Goal: Task Accomplishment & Management: Manage account settings

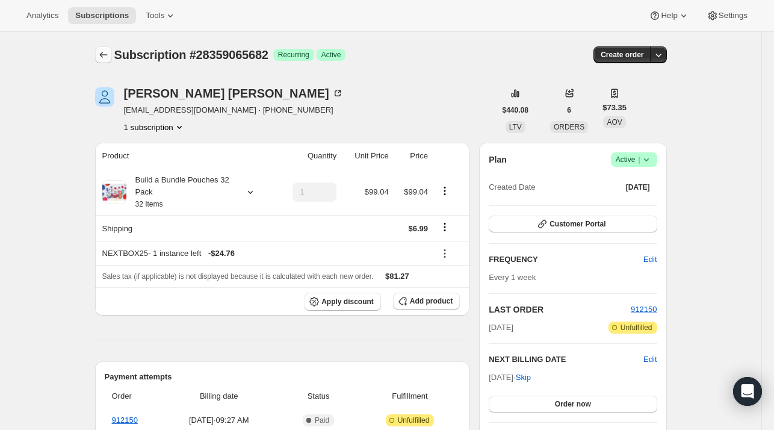
click at [104, 61] on button "Subscriptions" at bounding box center [103, 54] width 17 height 17
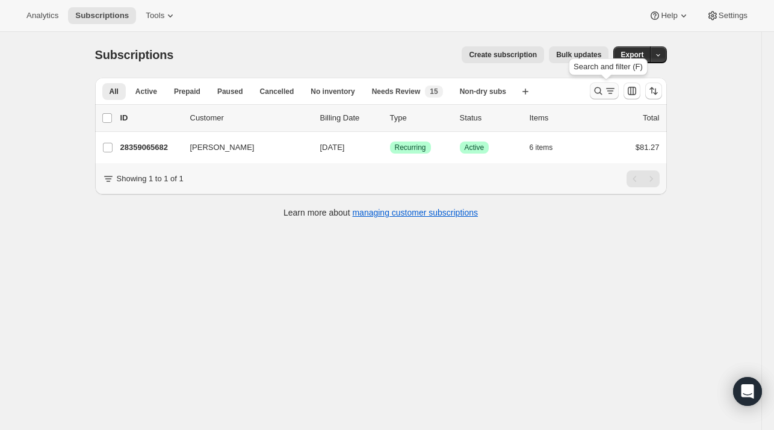
click at [602, 92] on icon "Search and filter results" at bounding box center [598, 91] width 12 height 12
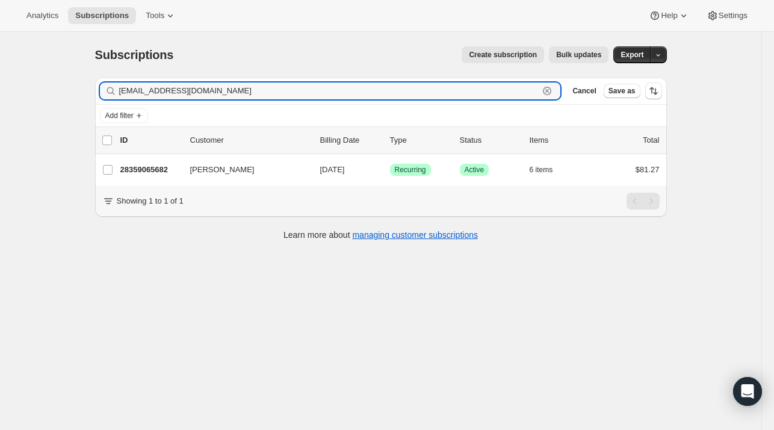
click at [553, 92] on icon "button" at bounding box center [547, 91] width 12 height 12
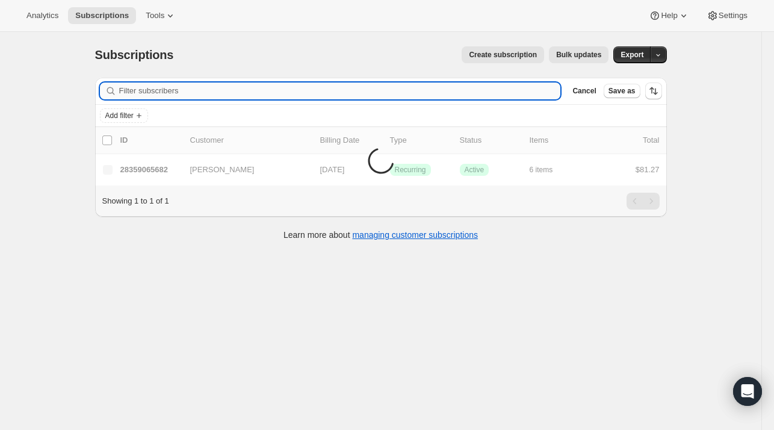
paste input "[EMAIL_ADDRESS][PERSON_NAME][DOMAIN_NAME]"
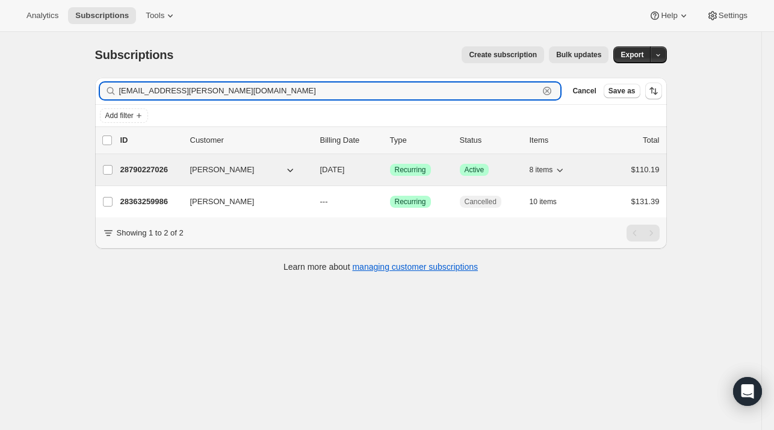
type input "[EMAIL_ADDRESS][PERSON_NAME][DOMAIN_NAME]"
click at [184, 170] on div "28790227026 [PERSON_NAME] [DATE] Success Recurring Success Active 8 items $110.…" at bounding box center [389, 169] width 539 height 17
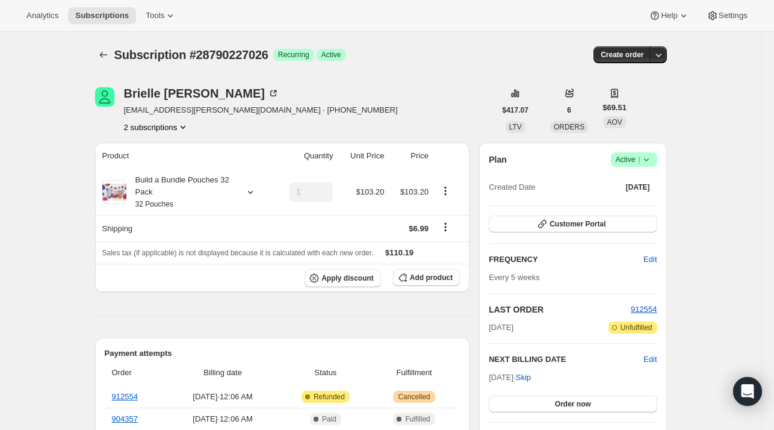
click at [622, 152] on span "Success Active |" at bounding box center [634, 159] width 46 height 14
click at [631, 186] on span "Pause subscription" at bounding box center [637, 182] width 66 height 9
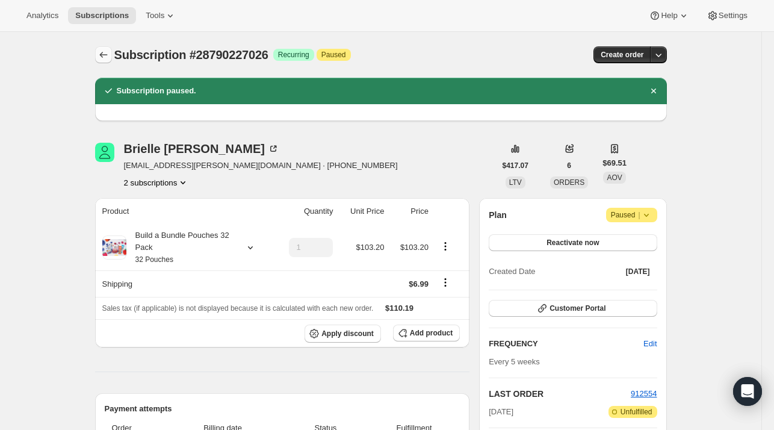
click at [99, 60] on button "Subscriptions" at bounding box center [103, 54] width 17 height 17
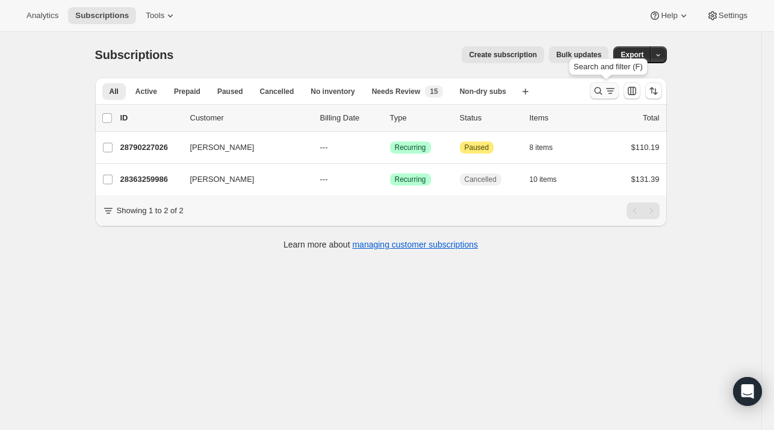
click at [601, 90] on icon "Search and filter results" at bounding box center [598, 91] width 12 height 12
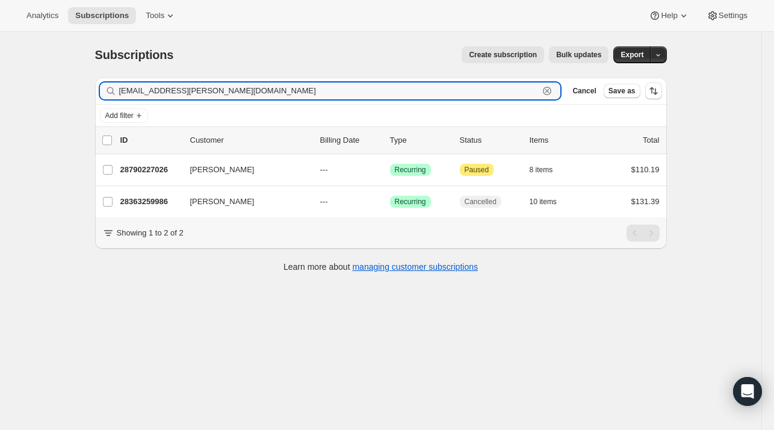
click at [549, 92] on icon "button" at bounding box center [547, 91] width 4 height 4
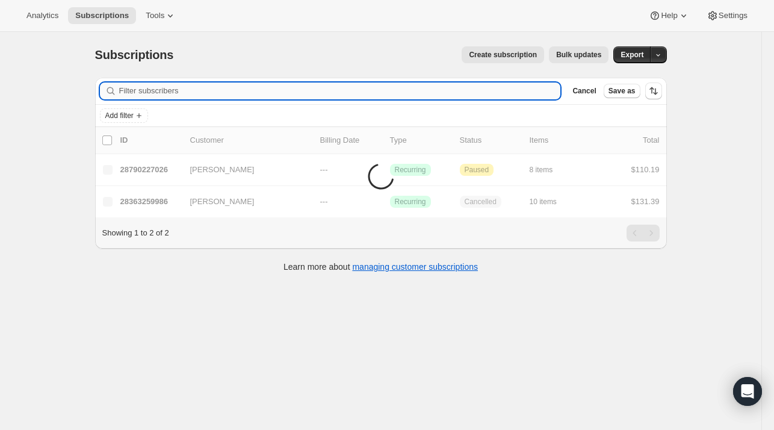
paste input "[EMAIL_ADDRESS][DOMAIN_NAME]"
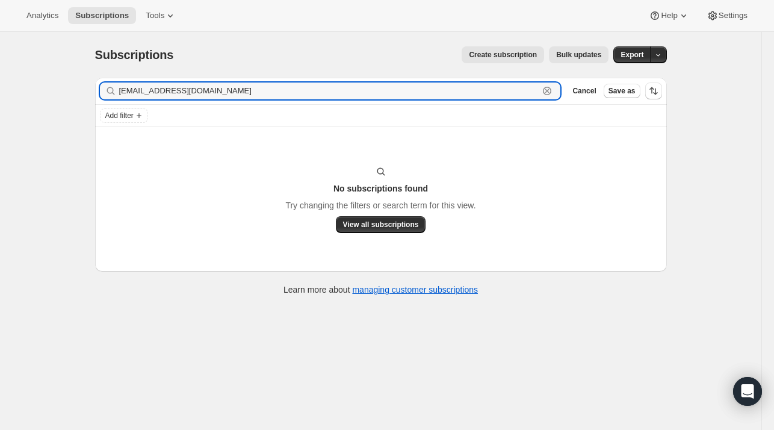
type input "[EMAIL_ADDRESS][DOMAIN_NAME]"
